Goal: Task Accomplishment & Management: Manage account settings

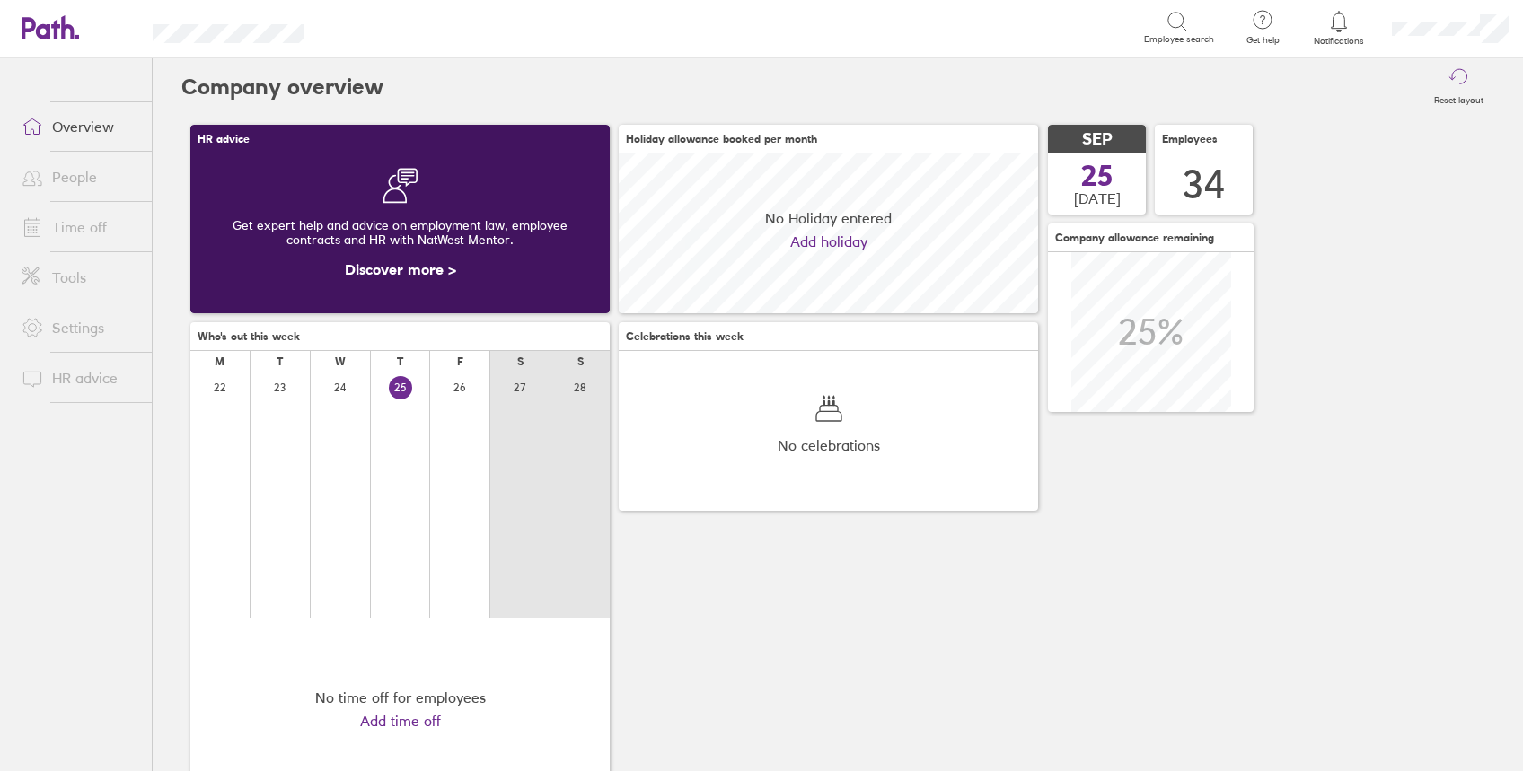
scroll to position [160, 419]
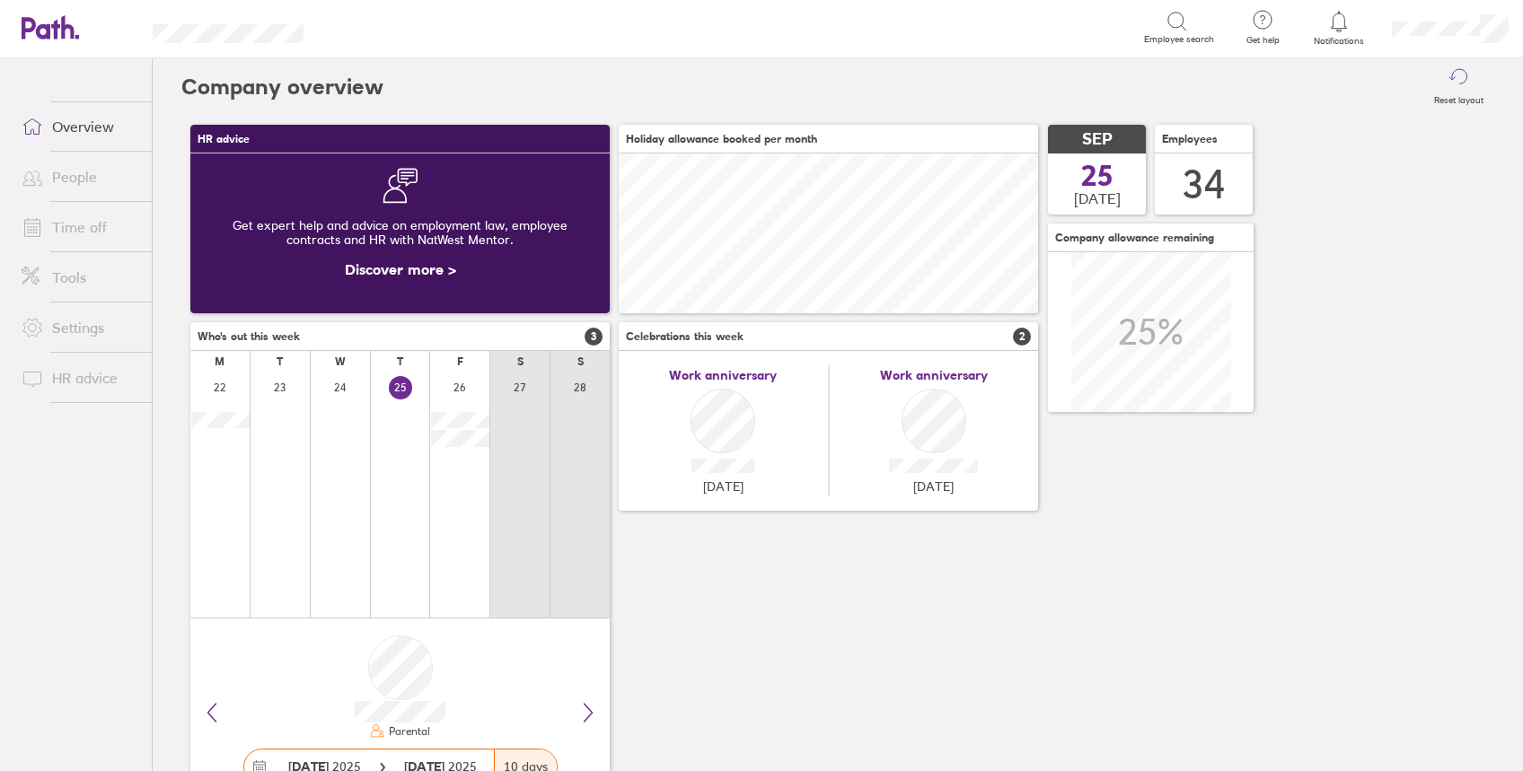
click at [80, 178] on link "People" at bounding box center [79, 177] width 145 height 36
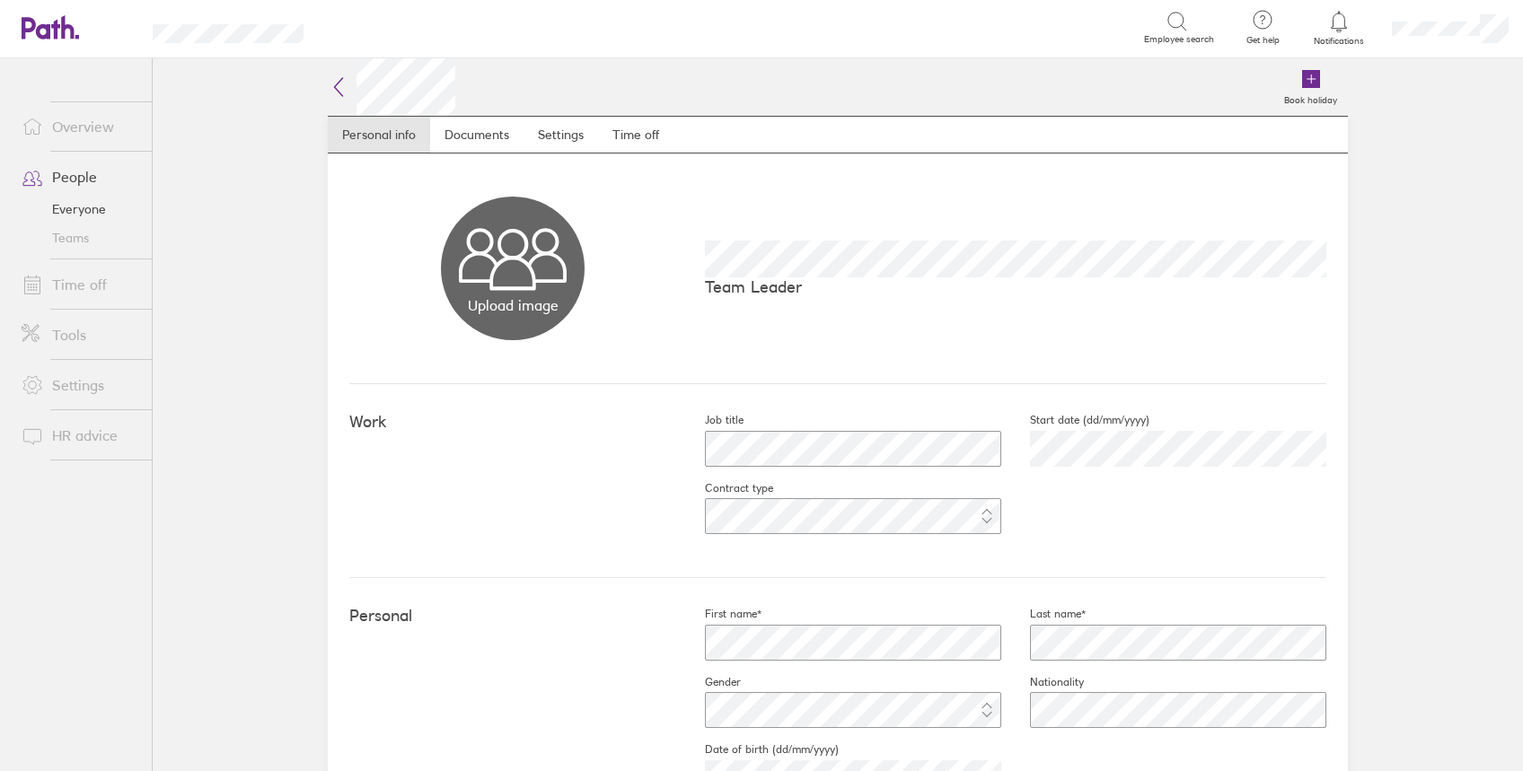
scroll to position [239, 0]
